Goal: Check status

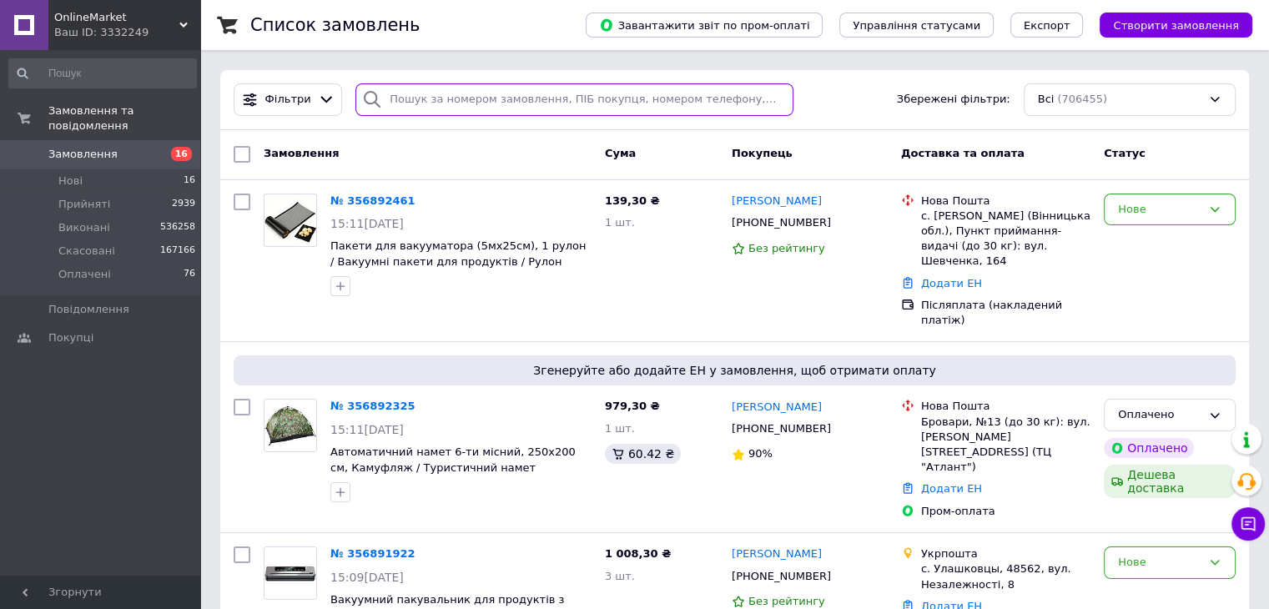
click at [454, 84] on input "search" at bounding box center [574, 99] width 438 height 33
paste input "356860272"
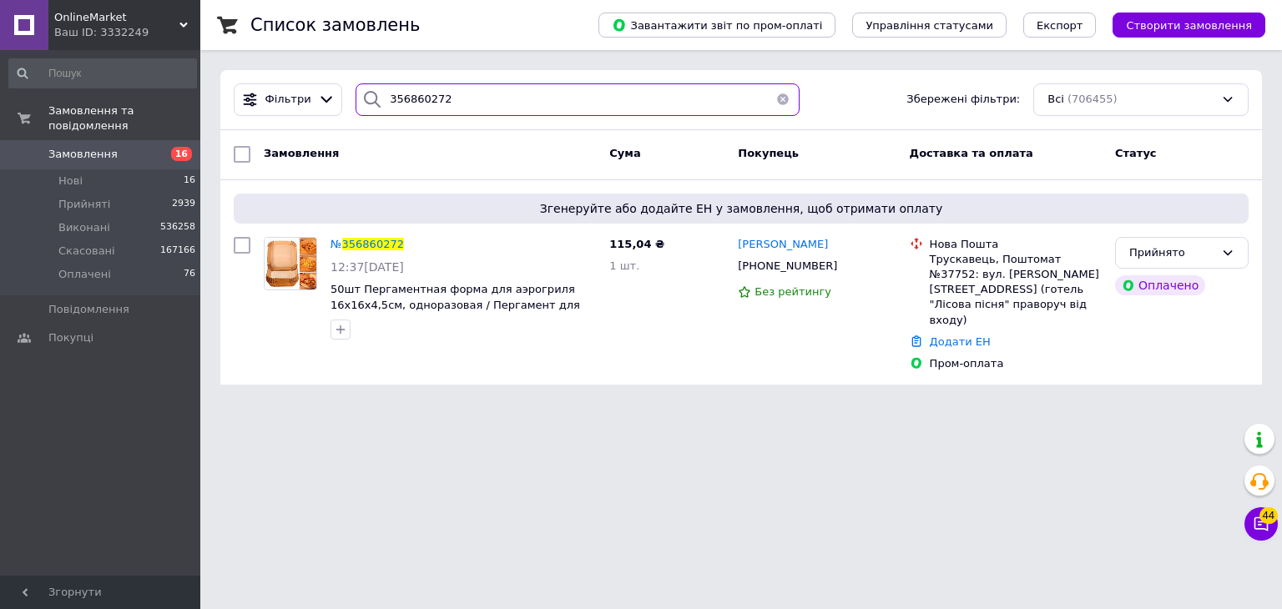
click at [481, 108] on input "356860272" at bounding box center [577, 99] width 444 height 33
type input "3"
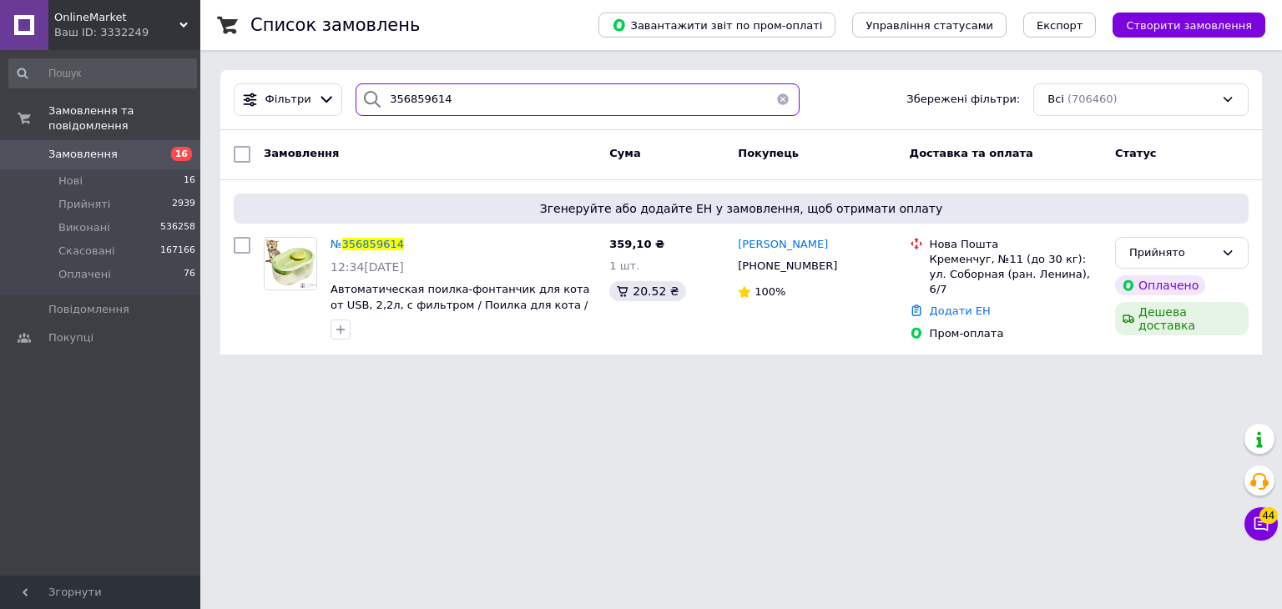
type input "356859614"
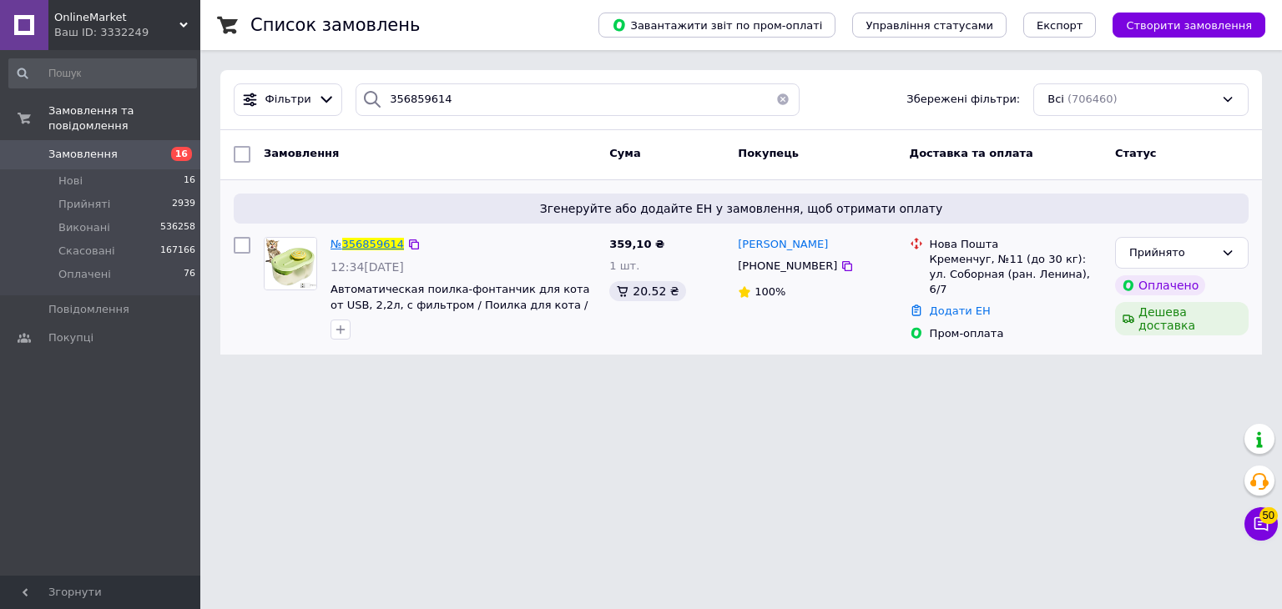
click at [374, 248] on span "356859614" at bounding box center [373, 244] width 62 height 13
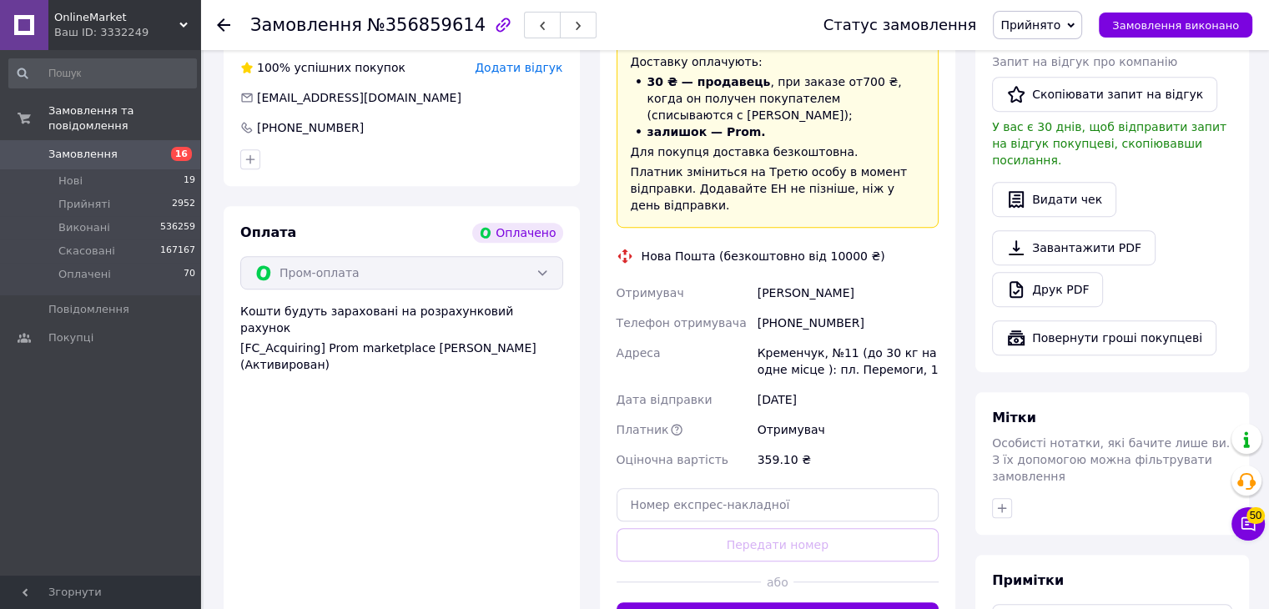
scroll to position [1001, 0]
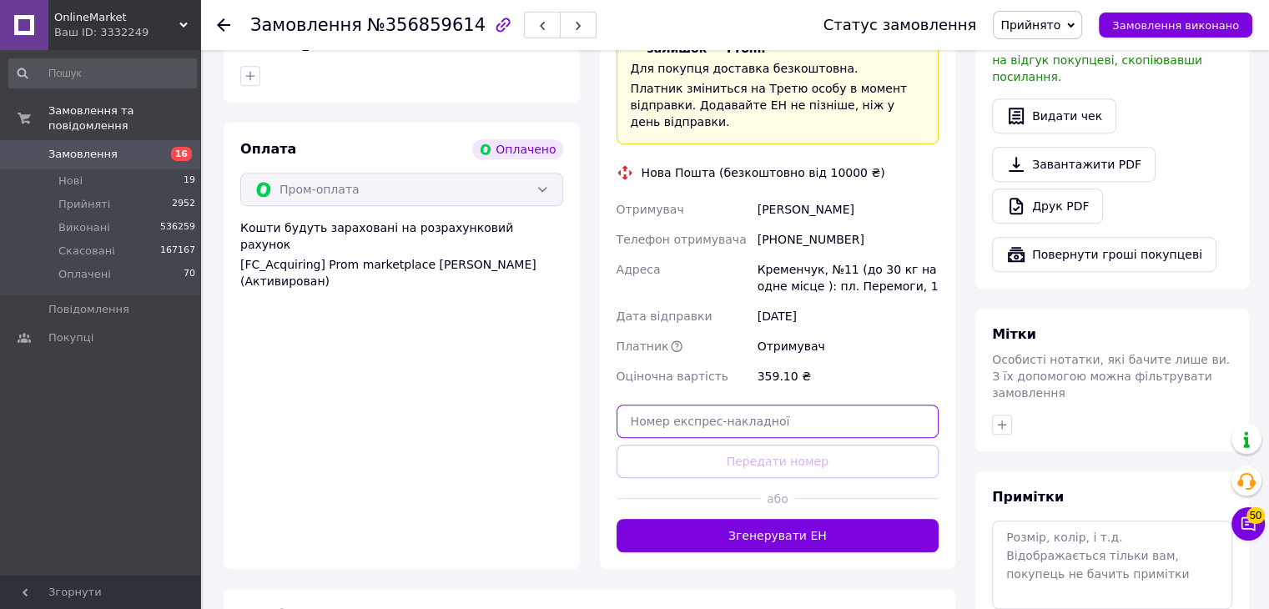
click at [725, 412] on input "text" at bounding box center [778, 421] width 323 height 33
paste input "20451225157278"
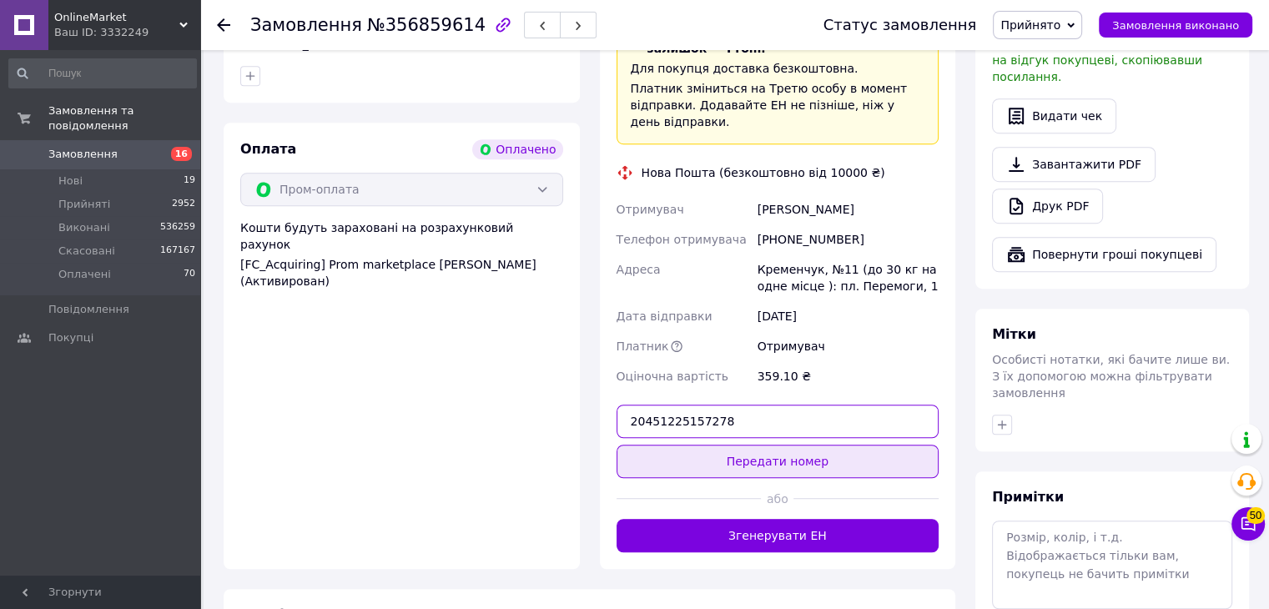
type input "20451225157278"
click at [751, 455] on button "Передати номер" at bounding box center [778, 461] width 323 height 33
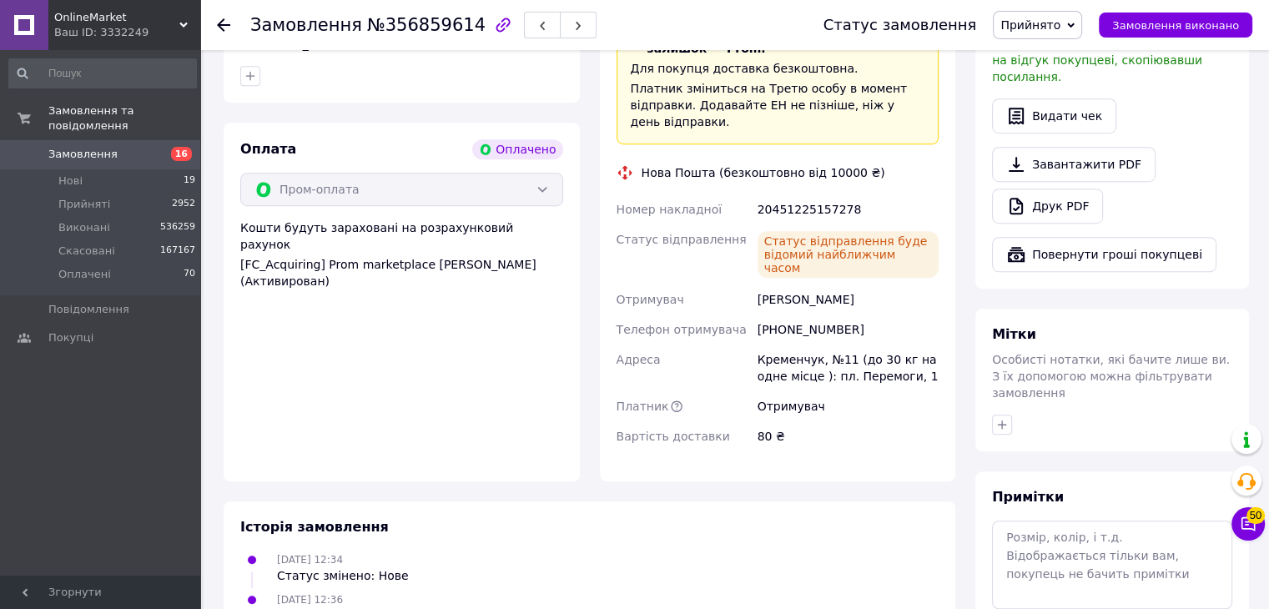
click at [216, 21] on div "Замовлення №356859614 Статус замовлення Прийнято Виконано Скасовано Оплачено За…" at bounding box center [734, 25] width 1069 height 50
click at [224, 20] on use at bounding box center [223, 24] width 13 height 13
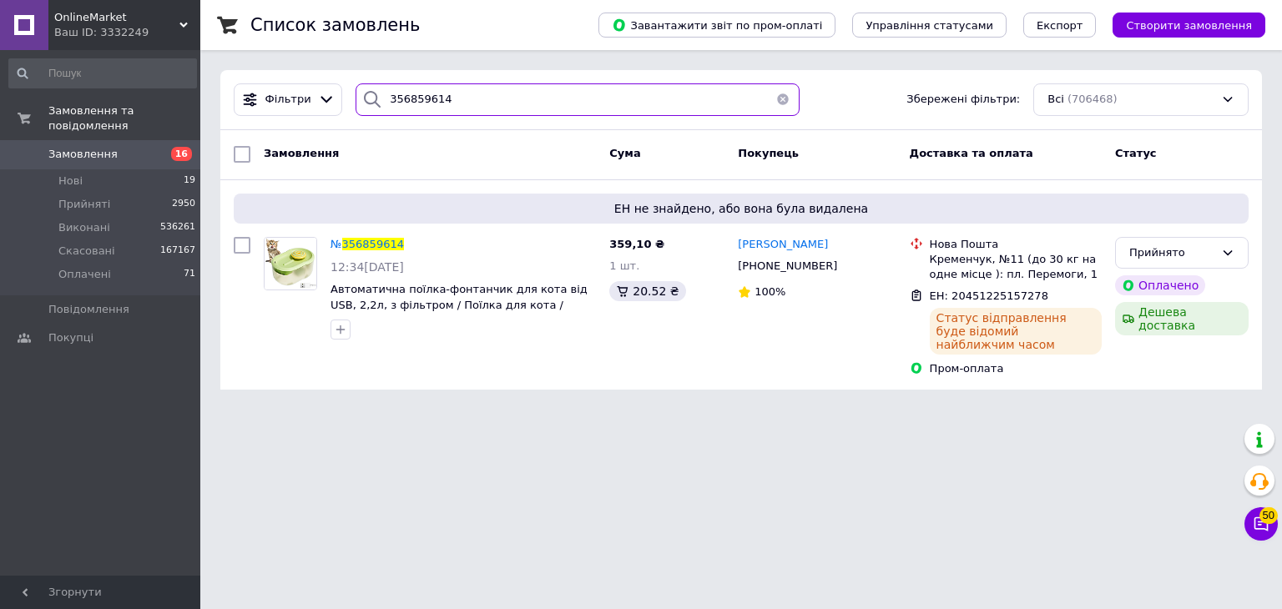
click at [521, 96] on input "356859614" at bounding box center [577, 99] width 444 height 33
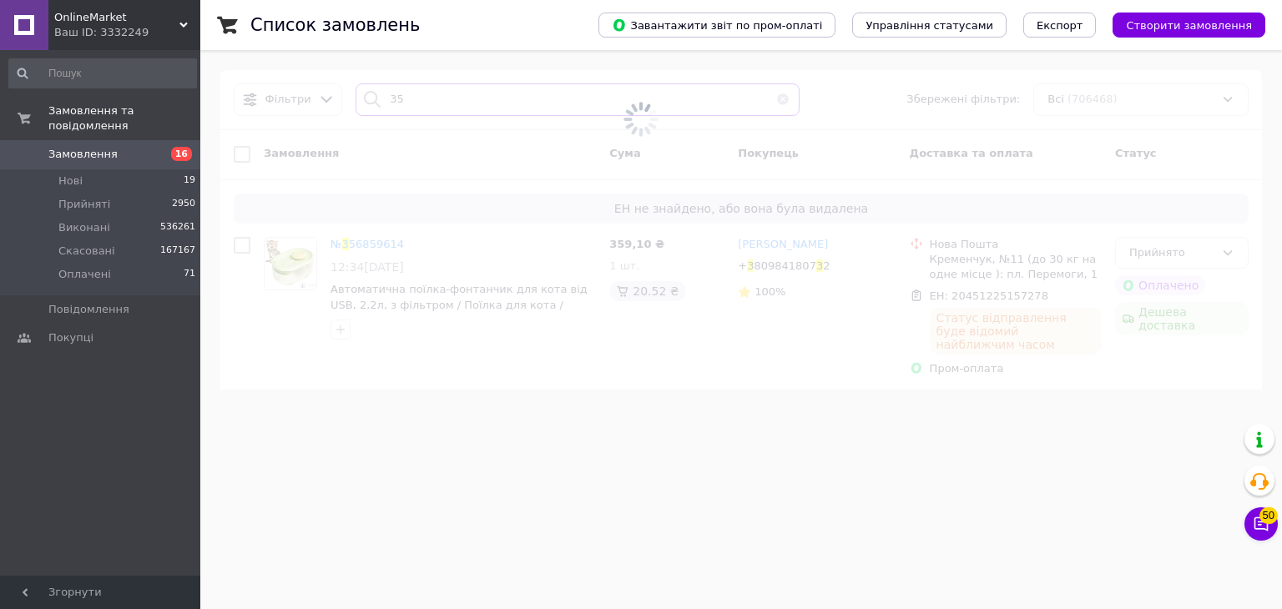
type input "3"
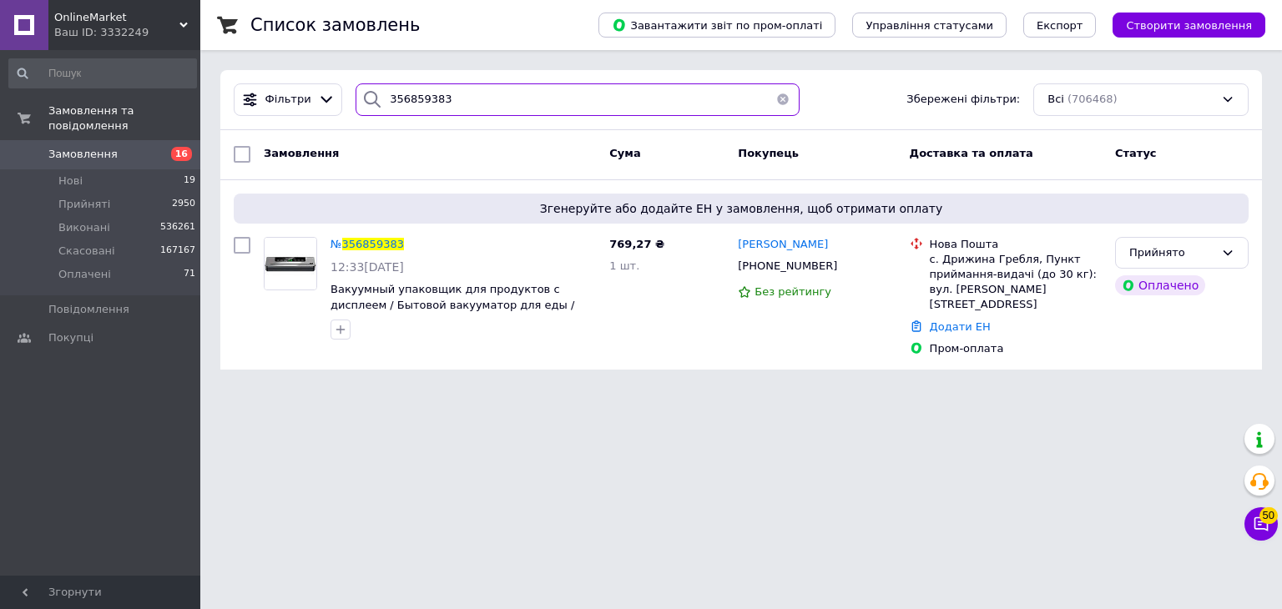
type input "356859383"
